Goal: Navigation & Orientation: Understand site structure

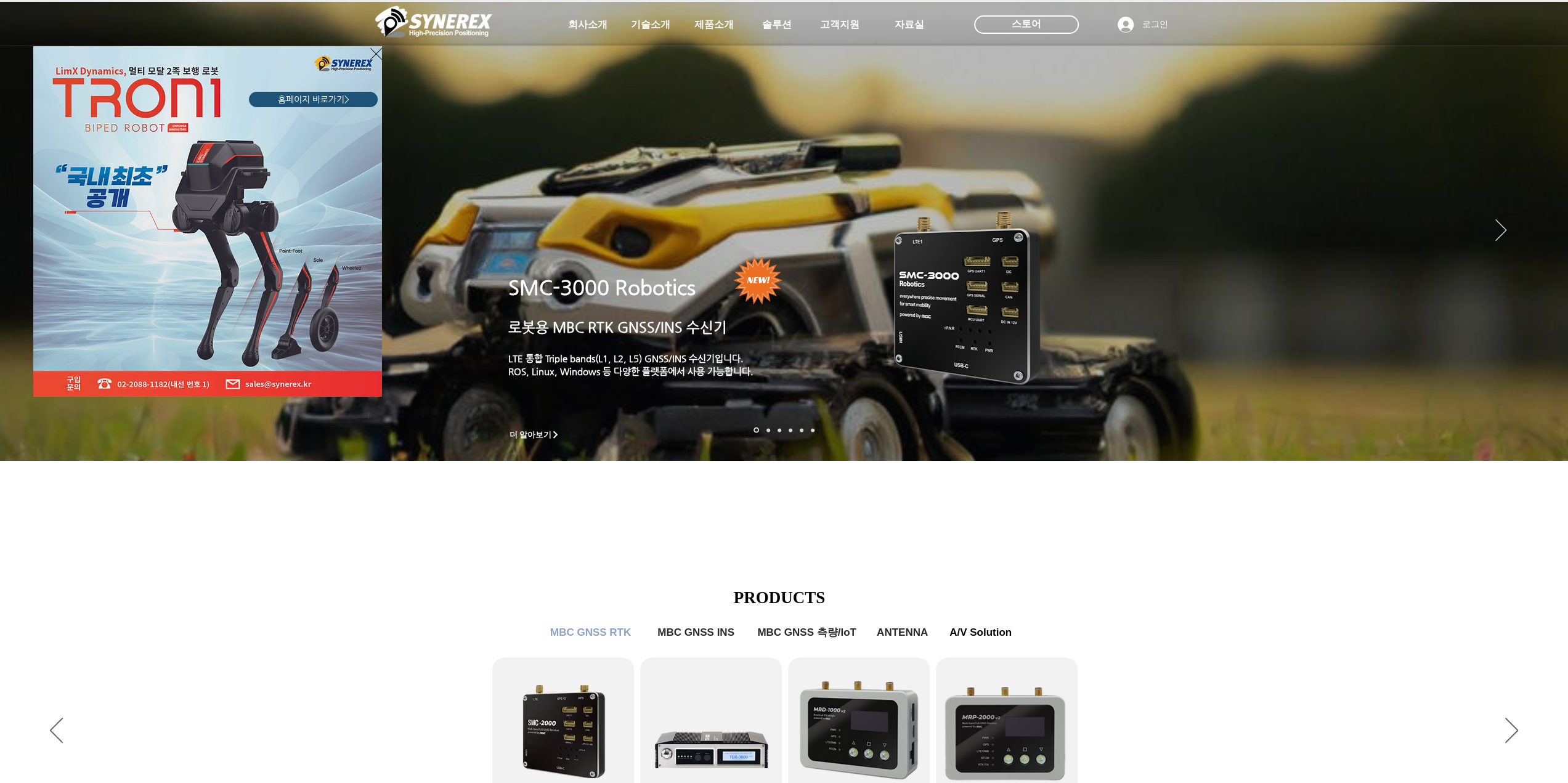
click at [585, 25] on div "LimX Dinamics" at bounding box center [784, 392] width 1568 height 783
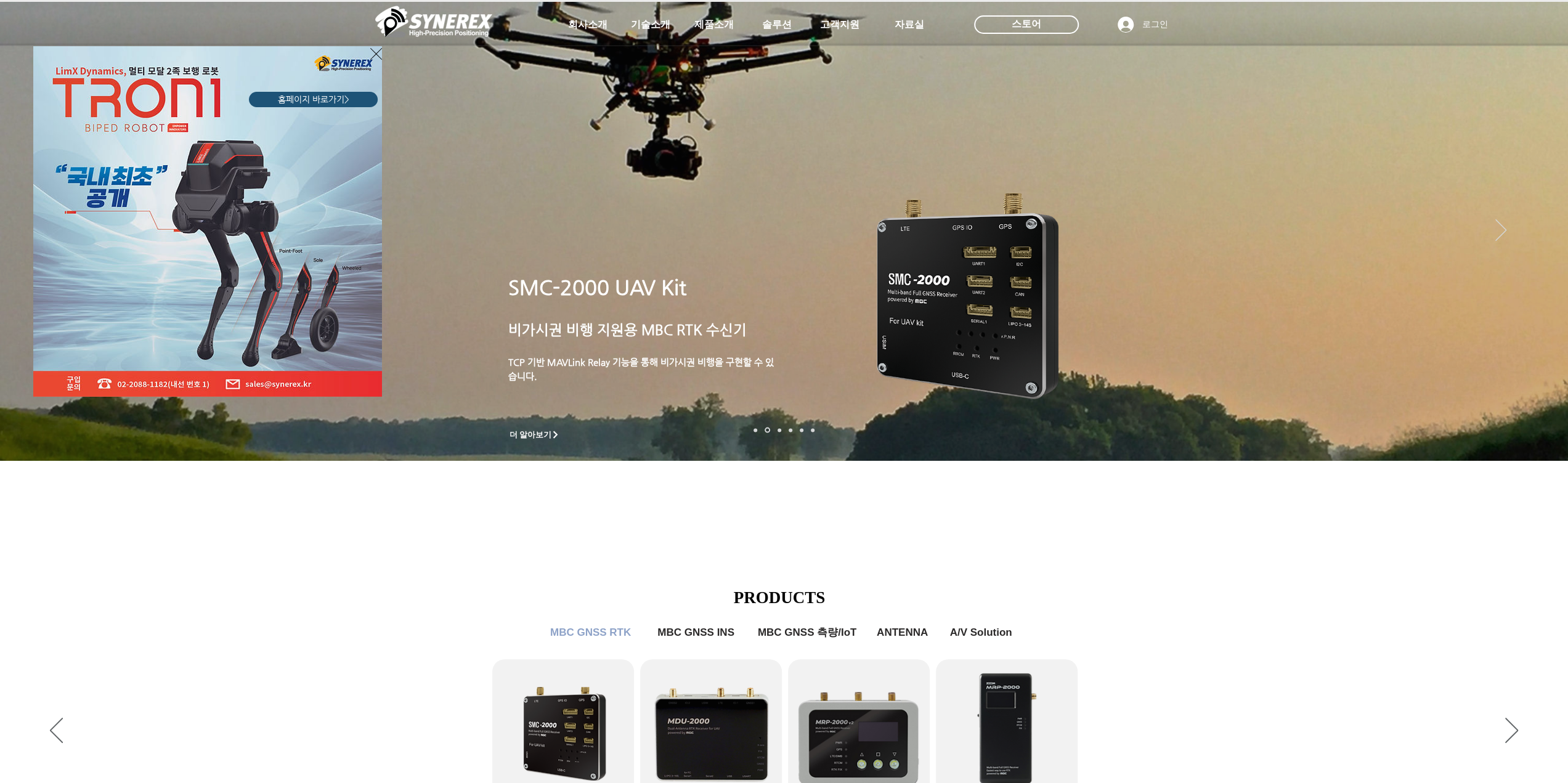
click at [1538, 425] on div "LimX Dinamics" at bounding box center [784, 392] width 1568 height 783
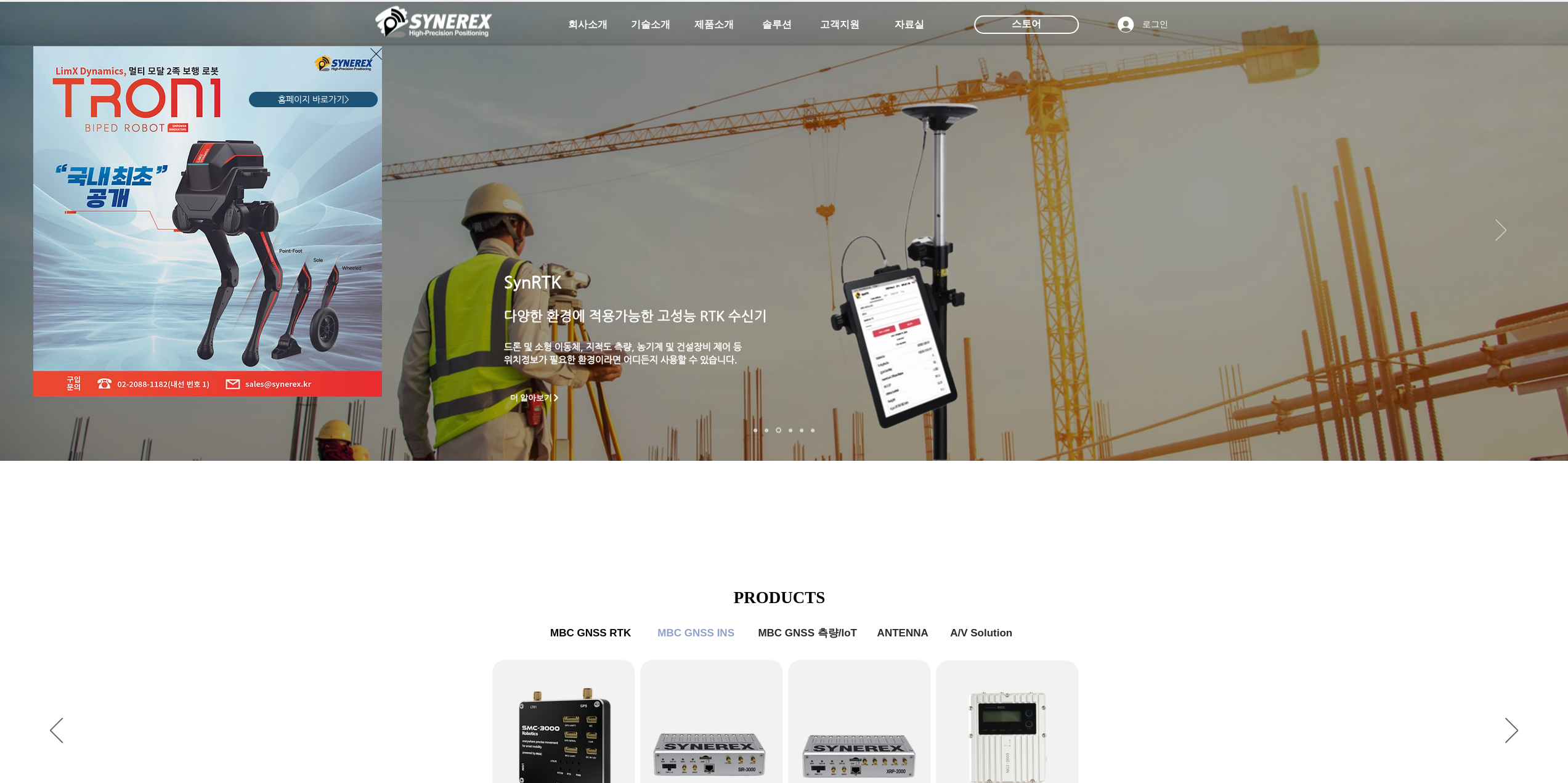
click at [1540, 424] on div "LimX Dinamics" at bounding box center [784, 392] width 1568 height 783
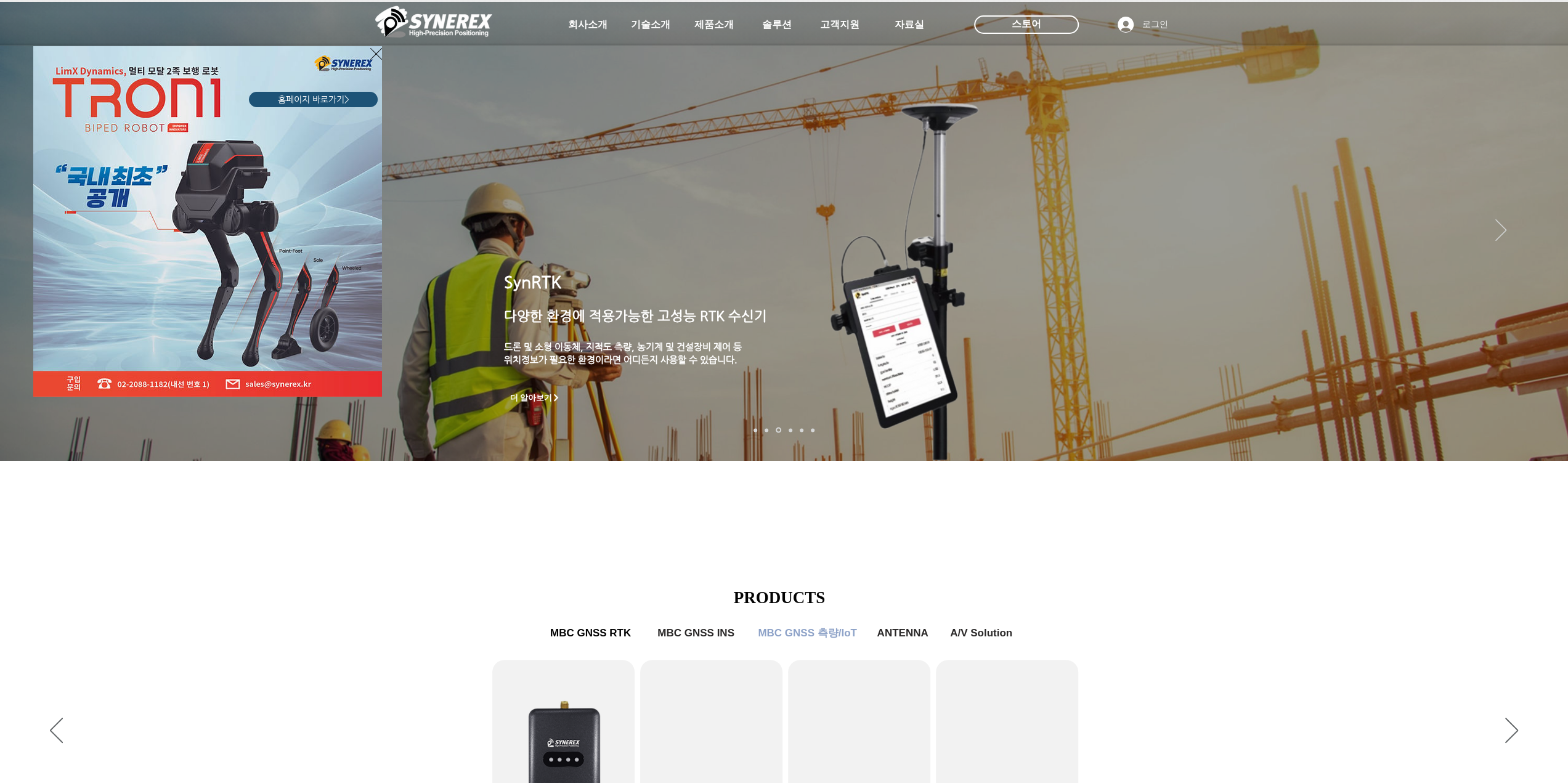
click at [583, 21] on div "LimX Dinamics" at bounding box center [784, 392] width 1568 height 783
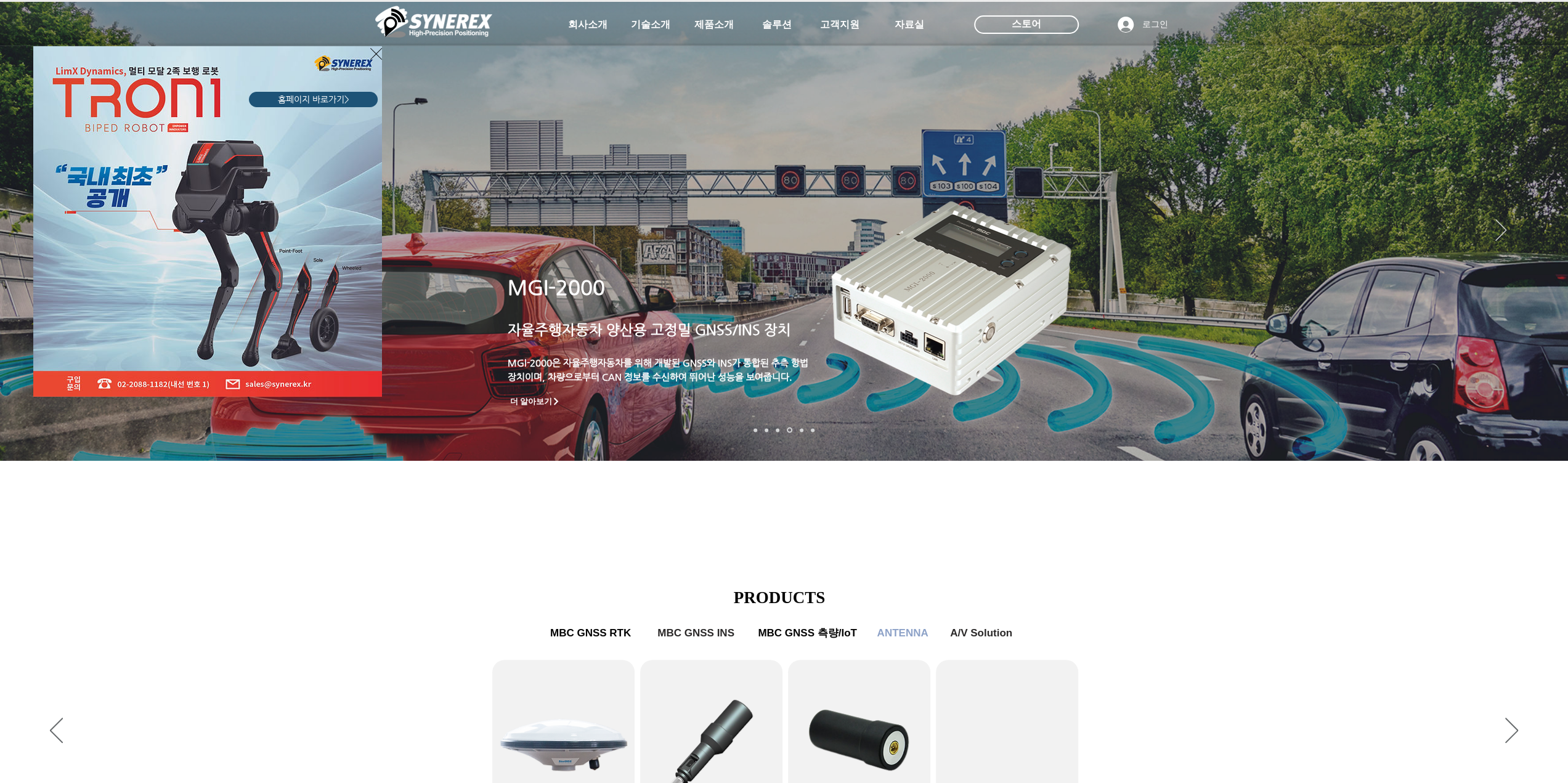
drag, startPoint x: 454, startPoint y: 560, endPoint x: 460, endPoint y: 561, distance: 6.1
click at [460, 561] on div "LimX Dinamics" at bounding box center [784, 392] width 1568 height 783
click at [591, 20] on div "LimX Dinamics" at bounding box center [784, 392] width 1568 height 783
click at [589, 21] on div "LimX Dinamics" at bounding box center [784, 392] width 1568 height 783
click at [454, 18] on div "LimX Dinamics" at bounding box center [784, 392] width 1568 height 783
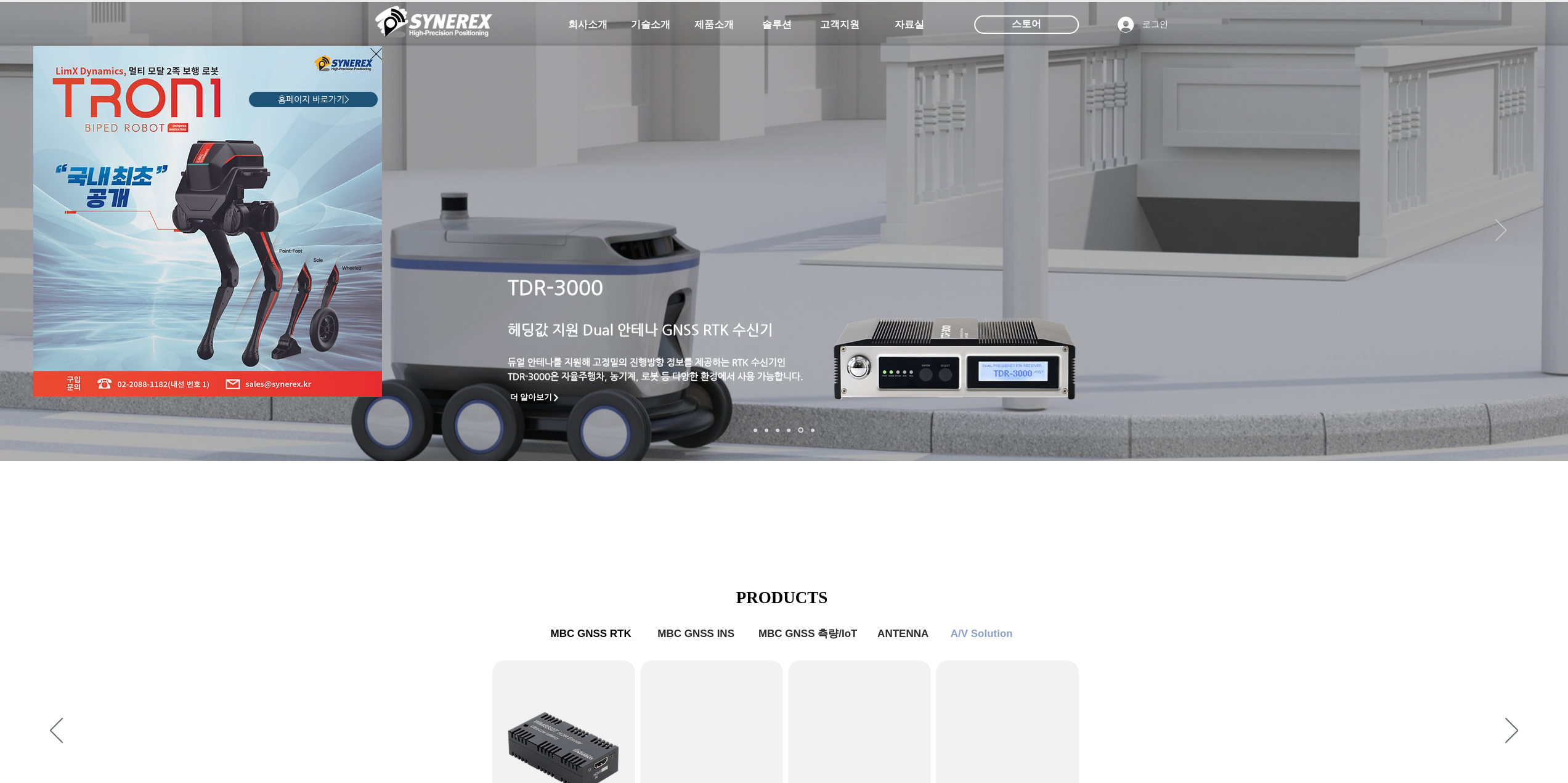
click at [644, 508] on div "LimX Dinamics" at bounding box center [784, 392] width 1568 height 783
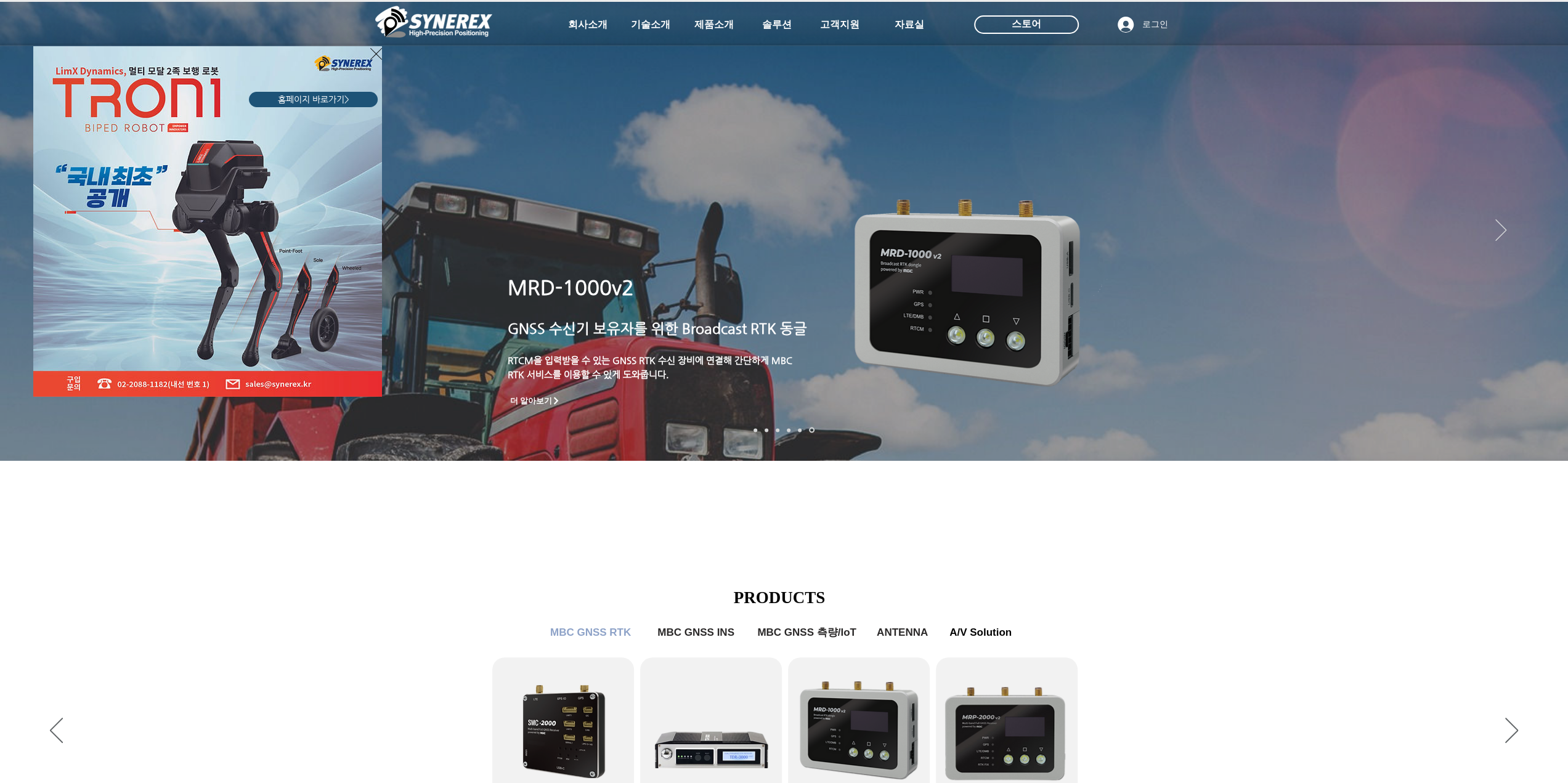
click at [696, 530] on div "LimX Dinamics" at bounding box center [784, 392] width 1568 height 783
